Goal: Task Accomplishment & Management: Manage account settings

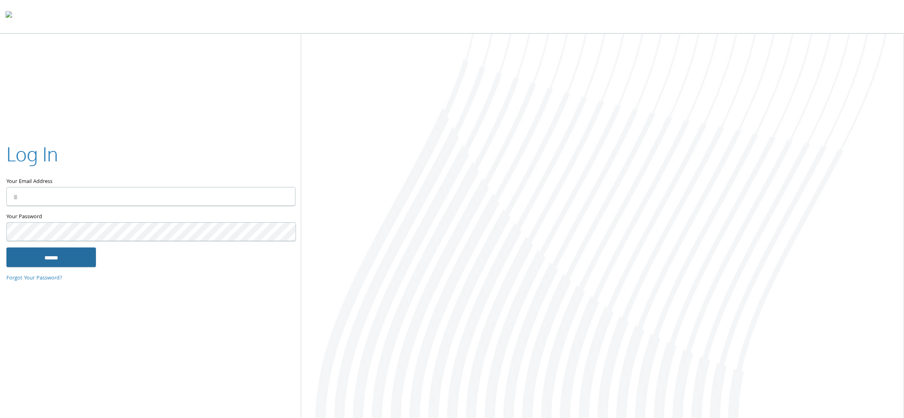
type input "**********"
click at [80, 254] on input "******" at bounding box center [51, 257] width 90 height 19
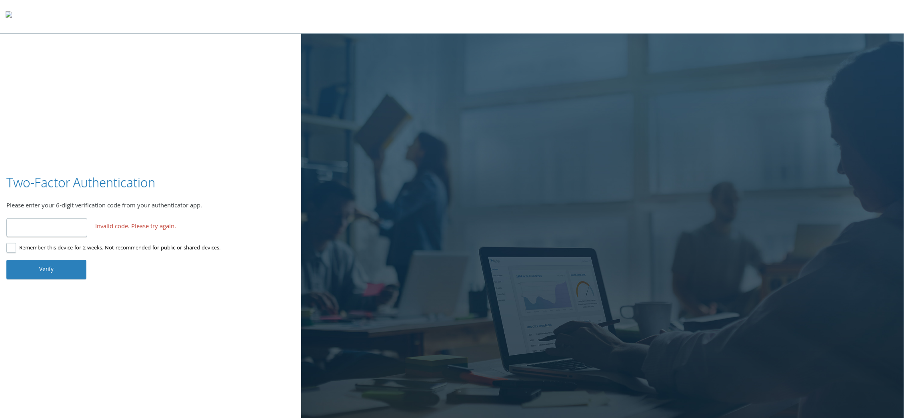
type input "******"
